Goal: Information Seeking & Learning: Learn about a topic

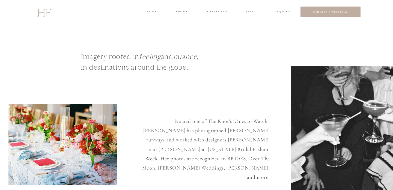
click at [255, 11] on h3 "INFO" at bounding box center [251, 12] width 10 height 5
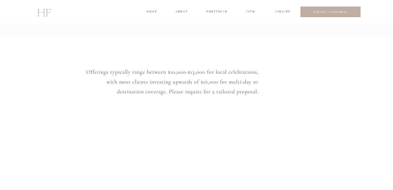
scroll to position [433, 0]
